Goal: Navigation & Orientation: Find specific page/section

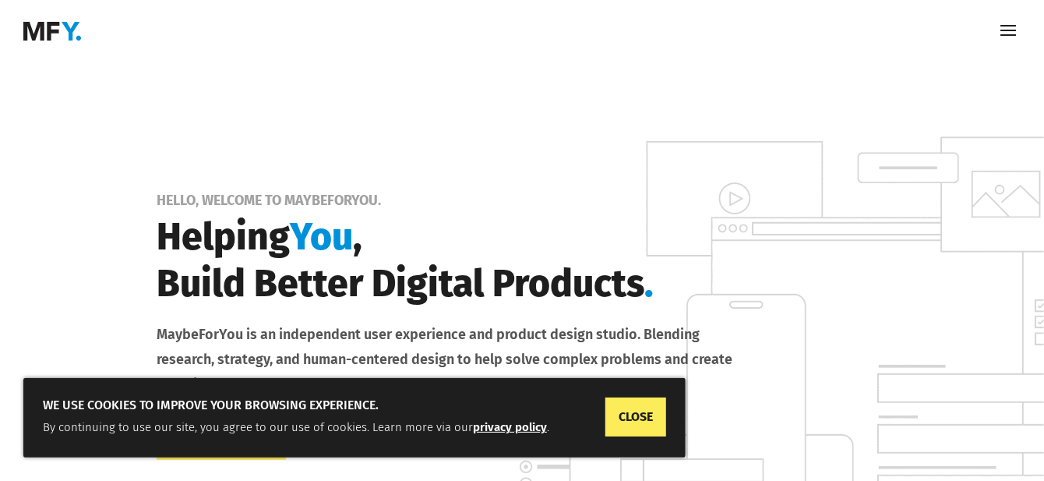
click at [1011, 30] on span at bounding box center [1007, 31] width 25 height 25
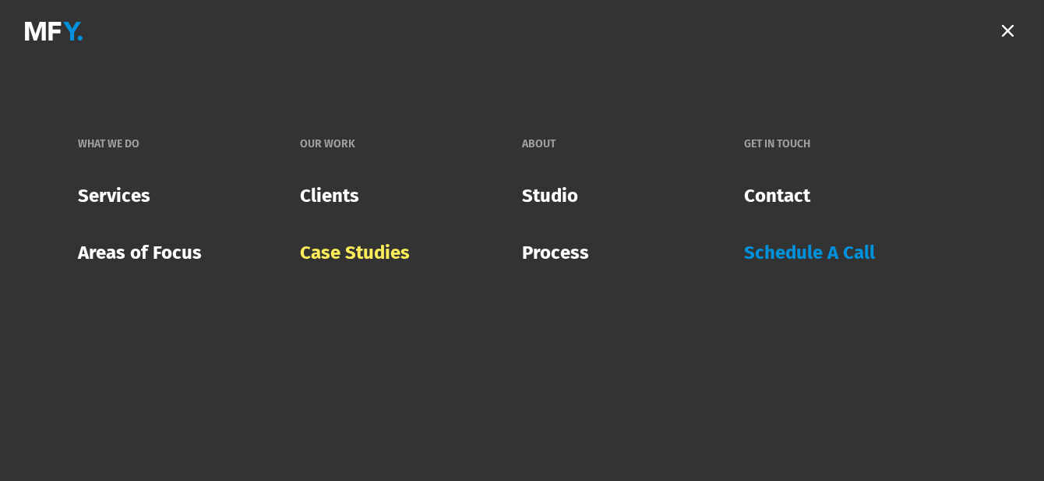
click at [365, 256] on link "Case Studies" at bounding box center [355, 252] width 110 height 45
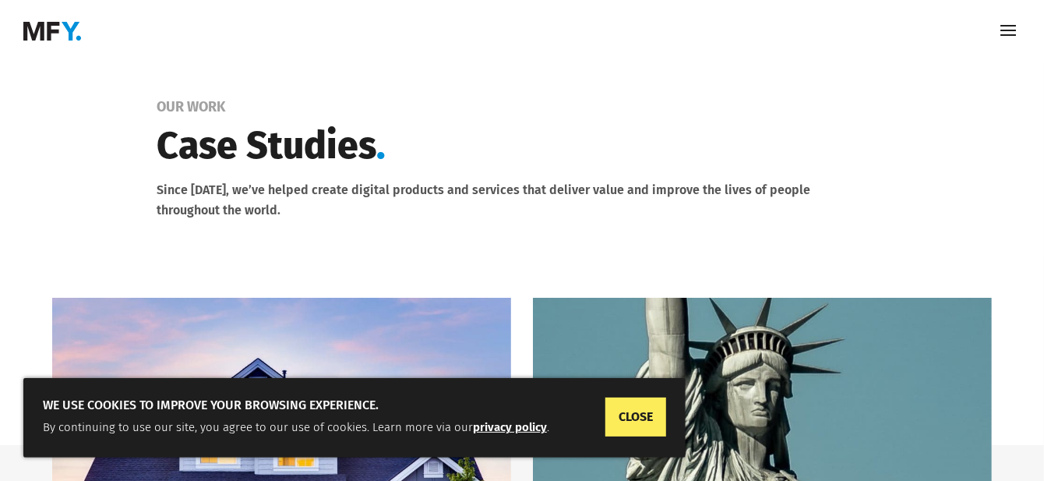
click at [1014, 29] on span at bounding box center [1007, 31] width 25 height 25
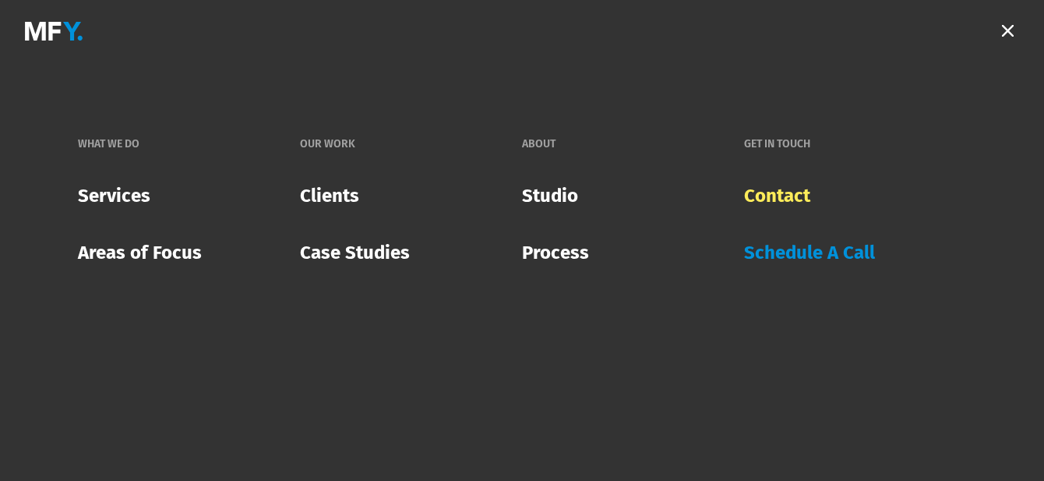
click at [769, 192] on link "Contact" at bounding box center [777, 195] width 66 height 45
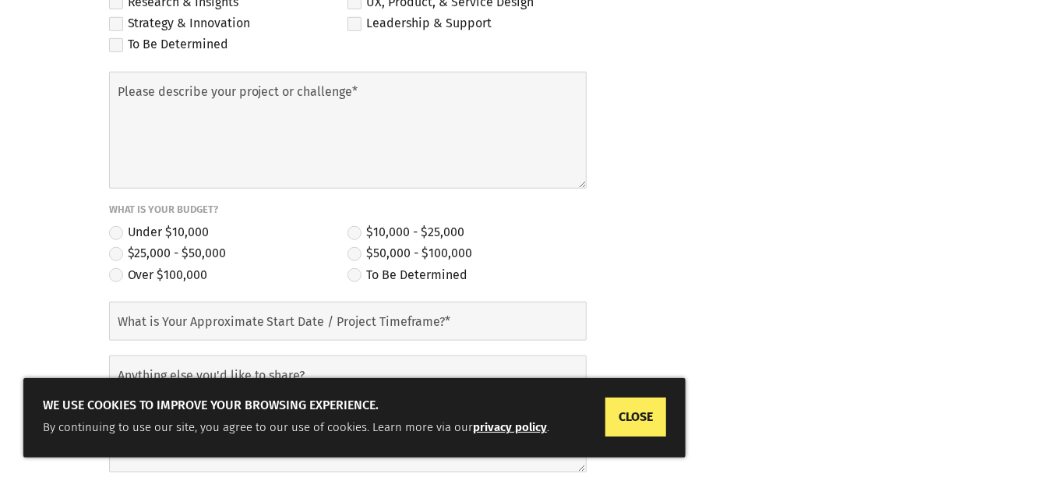
scroll to position [566, 0]
